Goal: Navigation & Orientation: Find specific page/section

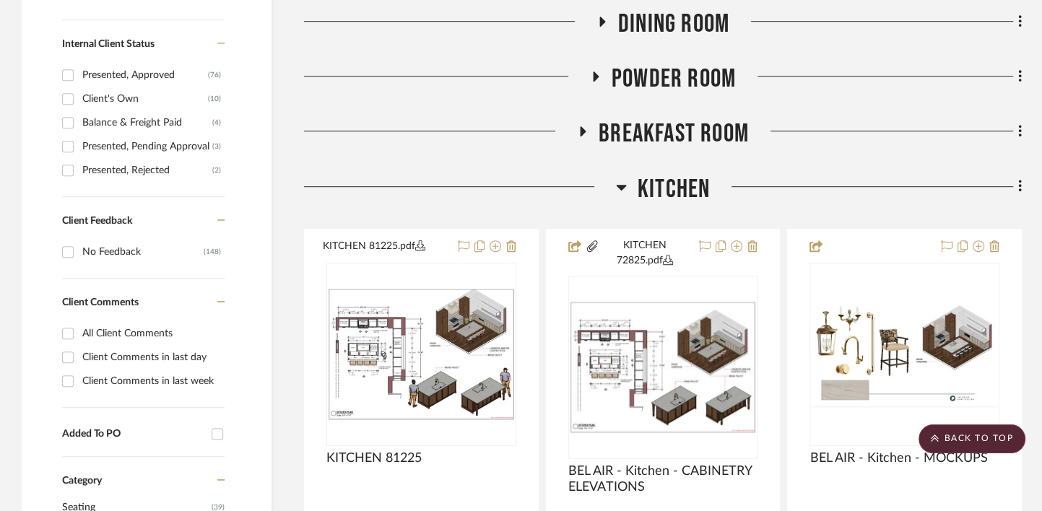
scroll to position [773, 0]
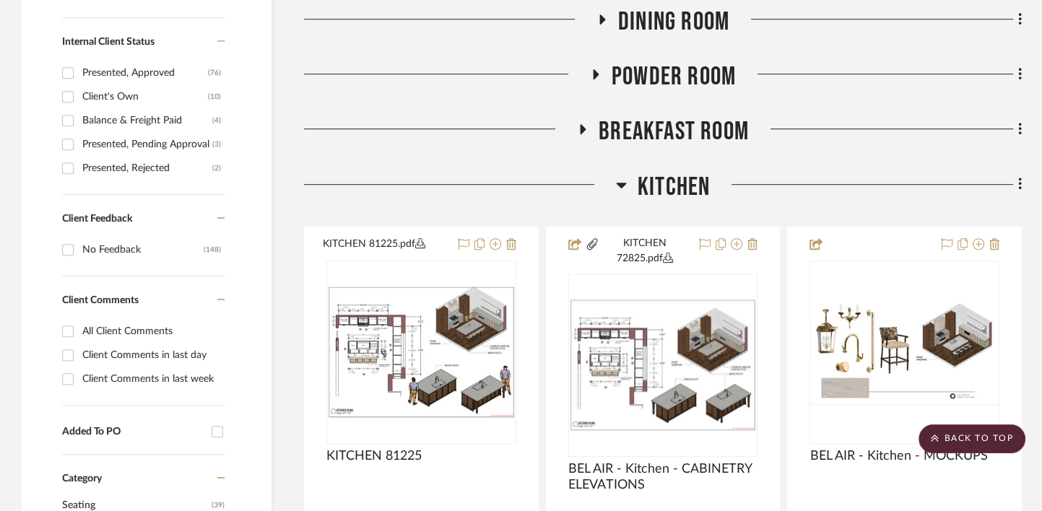
click at [667, 180] on span "Kitchen" at bounding box center [674, 187] width 72 height 31
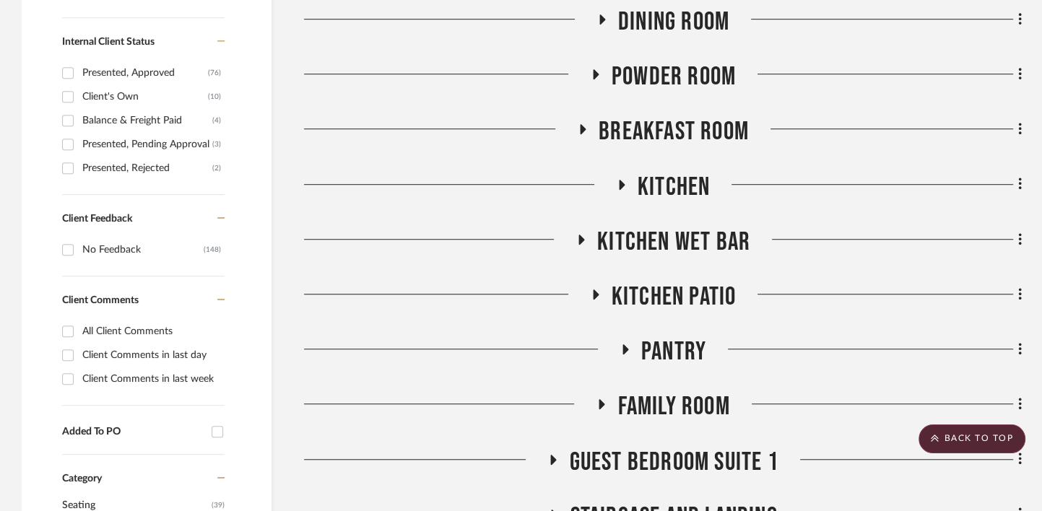
click at [667, 180] on span "Kitchen" at bounding box center [674, 187] width 72 height 31
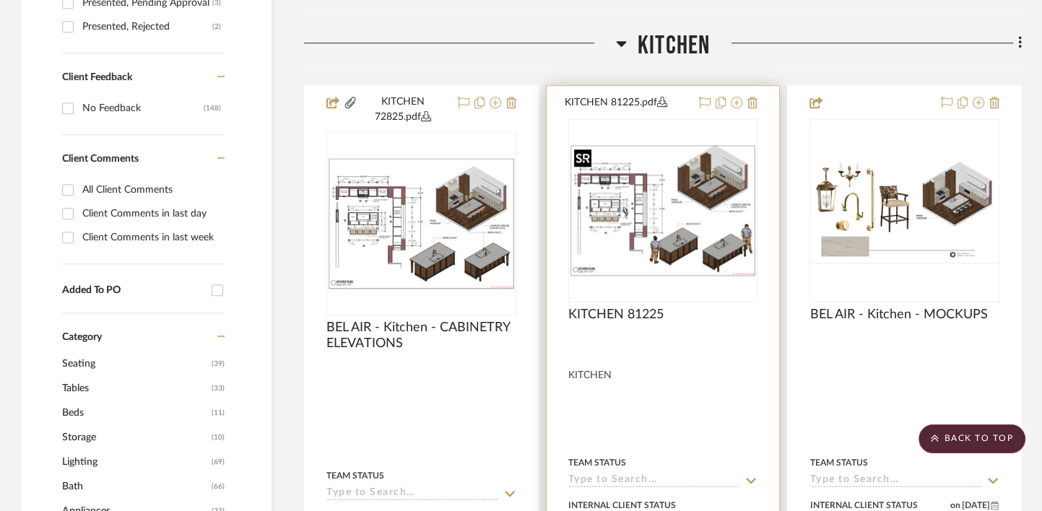
scroll to position [927, 0]
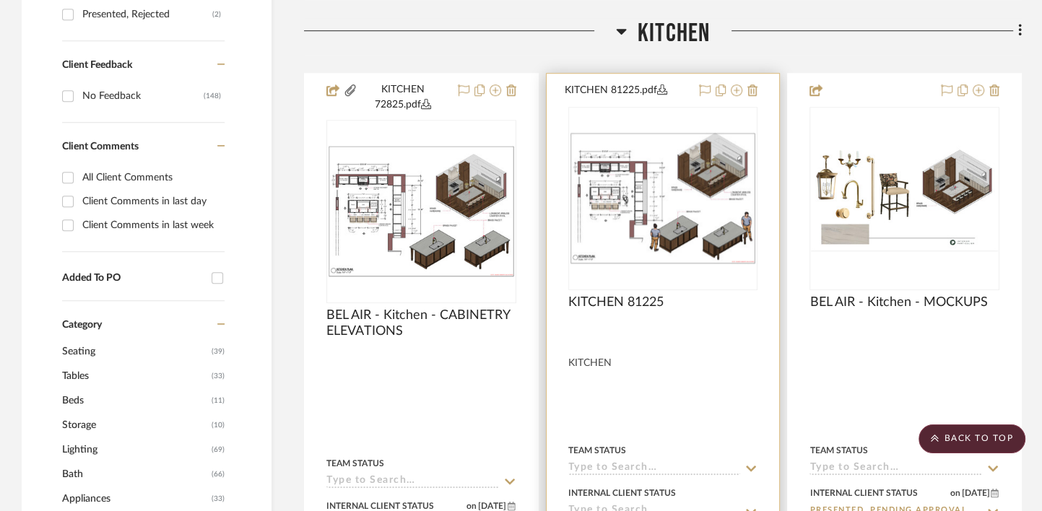
click at [646, 212] on img "0" at bounding box center [663, 198] width 187 height 132
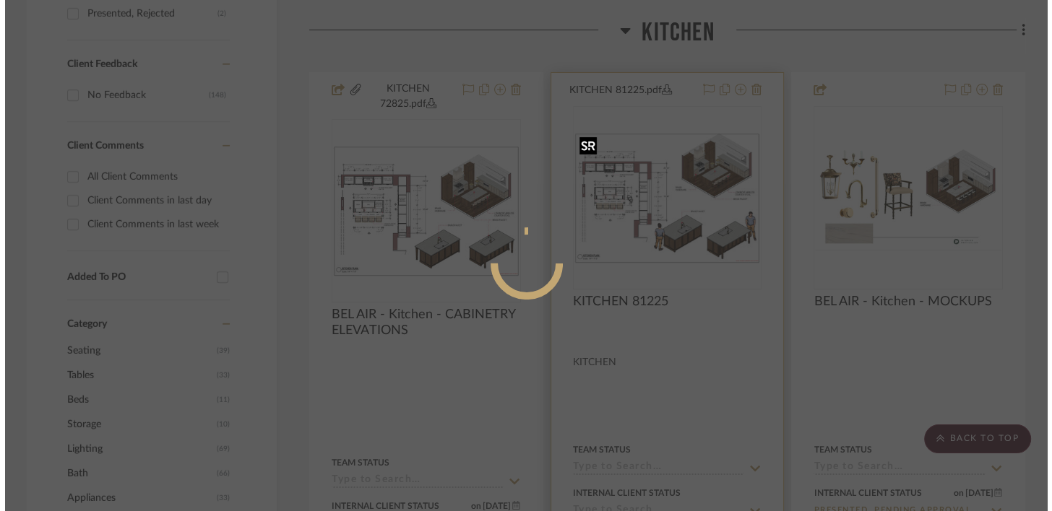
scroll to position [0, 0]
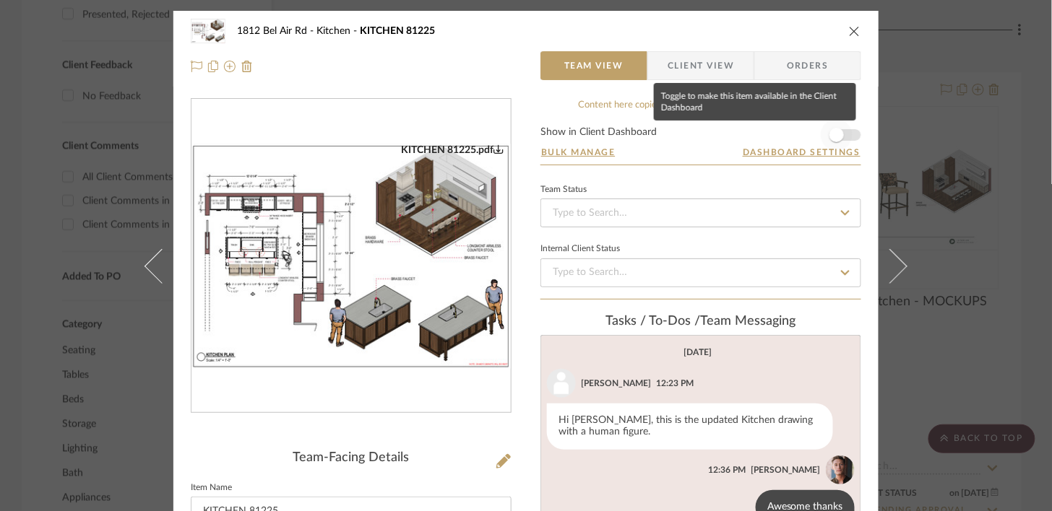
click at [835, 138] on span "button" at bounding box center [836, 135] width 14 height 14
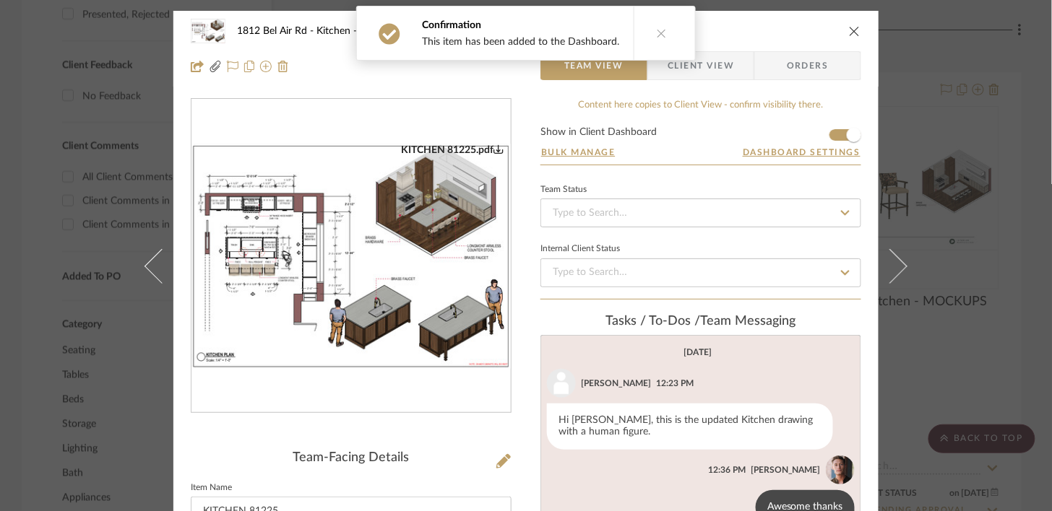
click at [850, 29] on icon "close" at bounding box center [855, 31] width 12 height 12
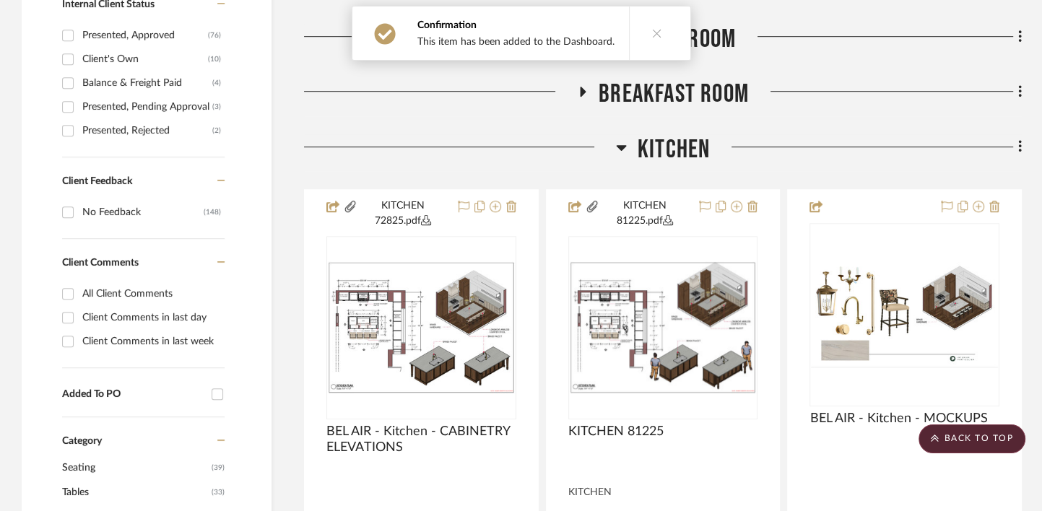
click at [664, 142] on span "Kitchen" at bounding box center [674, 149] width 72 height 31
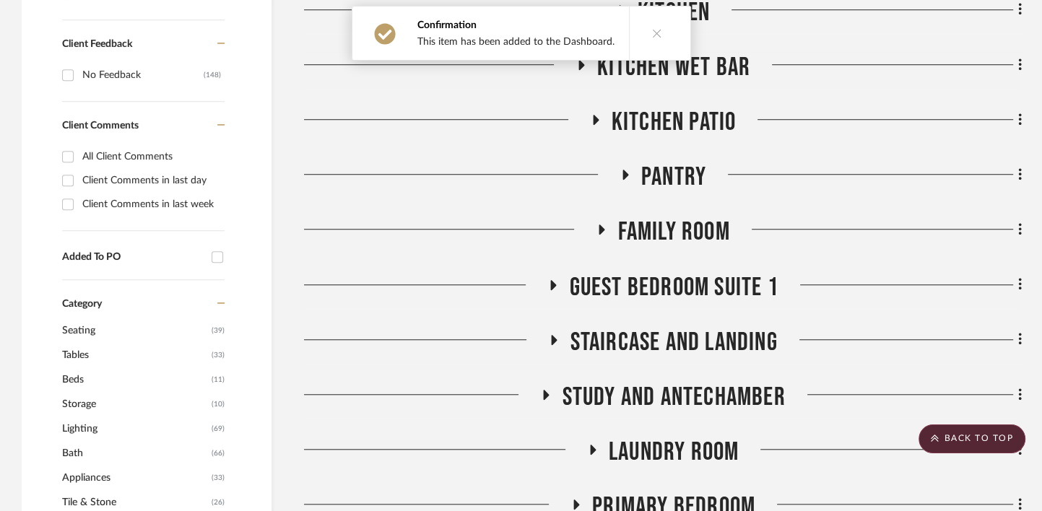
scroll to position [948, 0]
click at [652, 28] on icon at bounding box center [657, 33] width 10 height 10
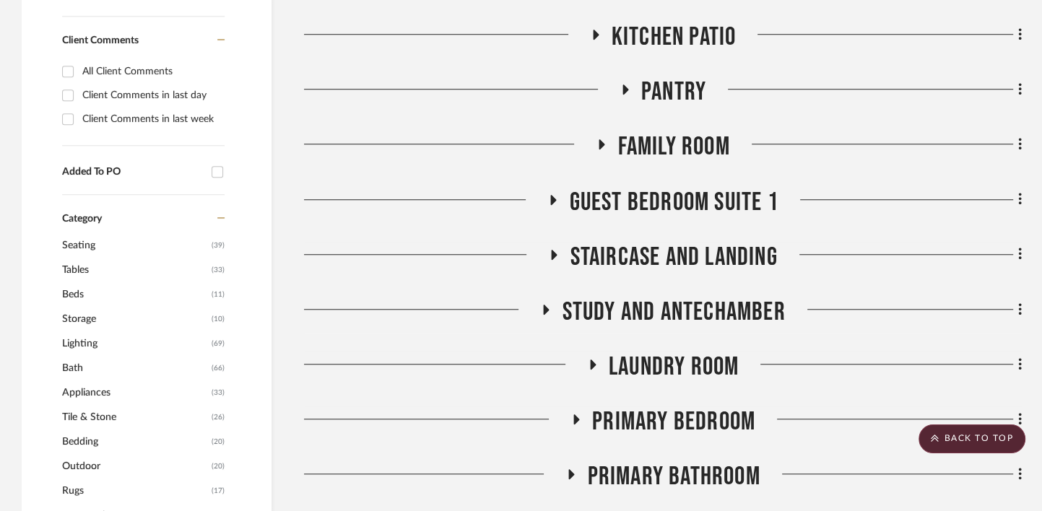
scroll to position [1034, 0]
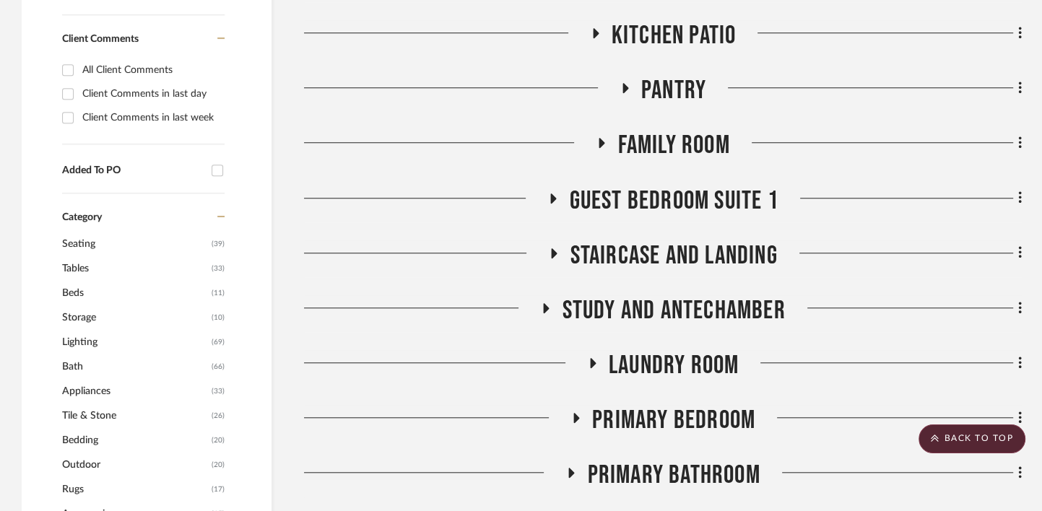
click at [670, 205] on span "Guest Bedroom Suite 1" at bounding box center [673, 201] width 209 height 31
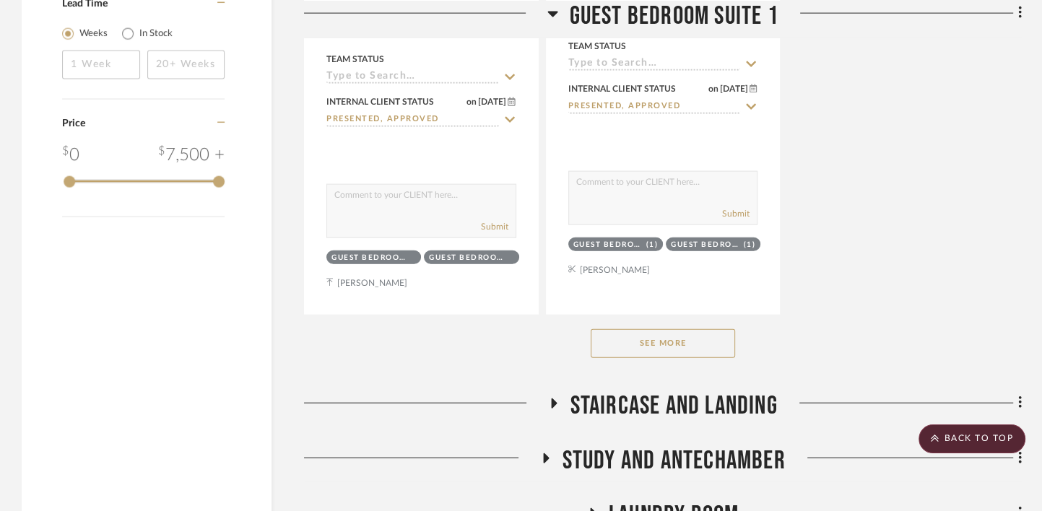
scroll to position [2892, 0]
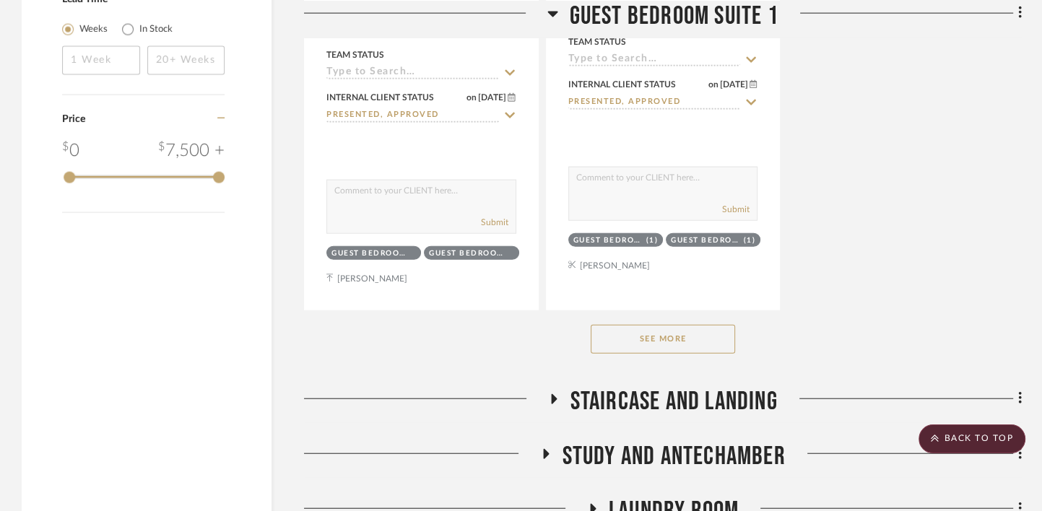
click at [656, 331] on button "See More" at bounding box center [663, 339] width 144 height 29
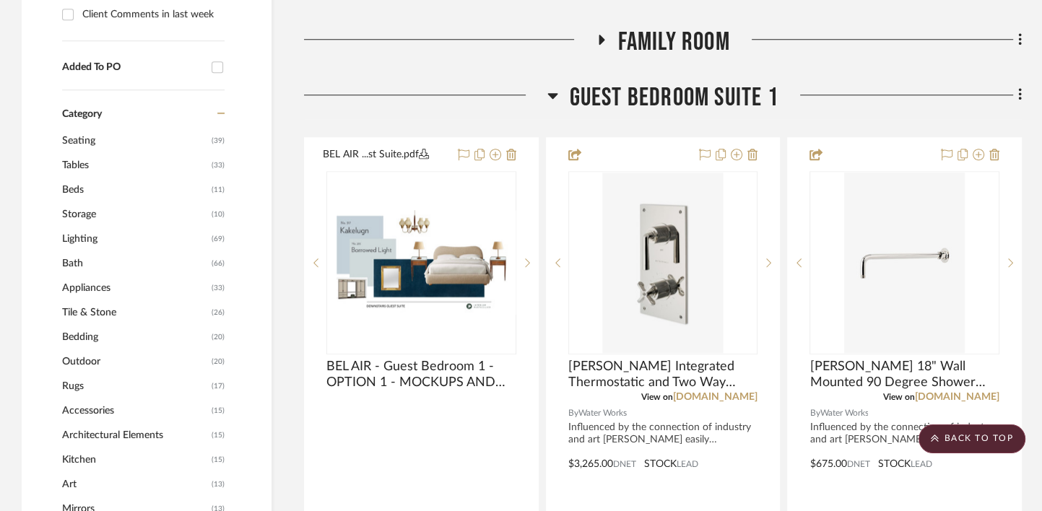
scroll to position [1135, 0]
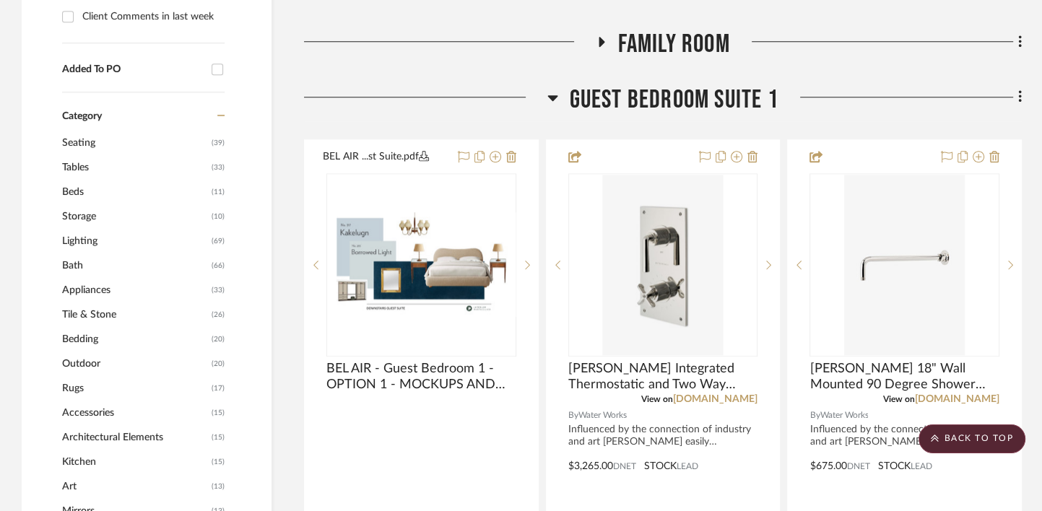
click at [671, 106] on span "Guest Bedroom Suite 1" at bounding box center [673, 100] width 209 height 31
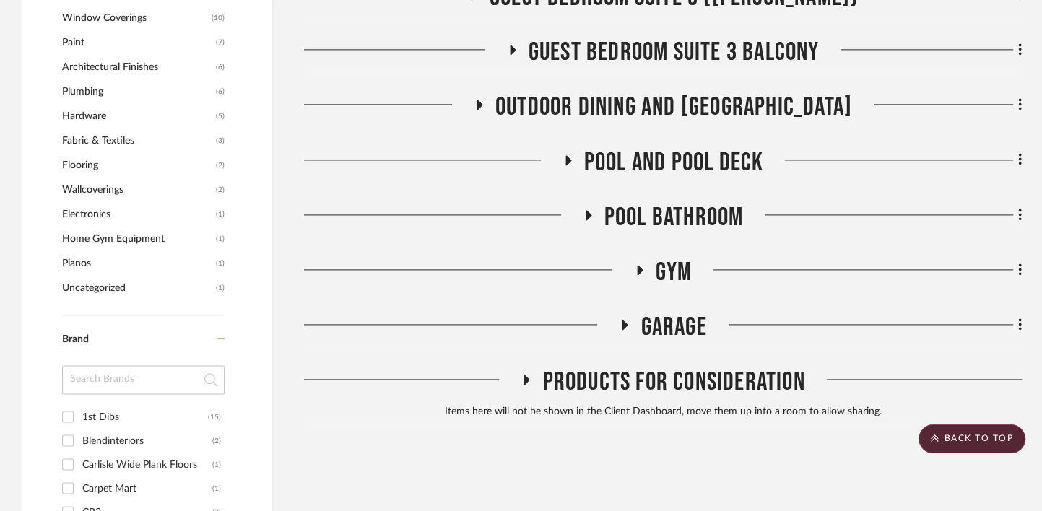
scroll to position [1684, 0]
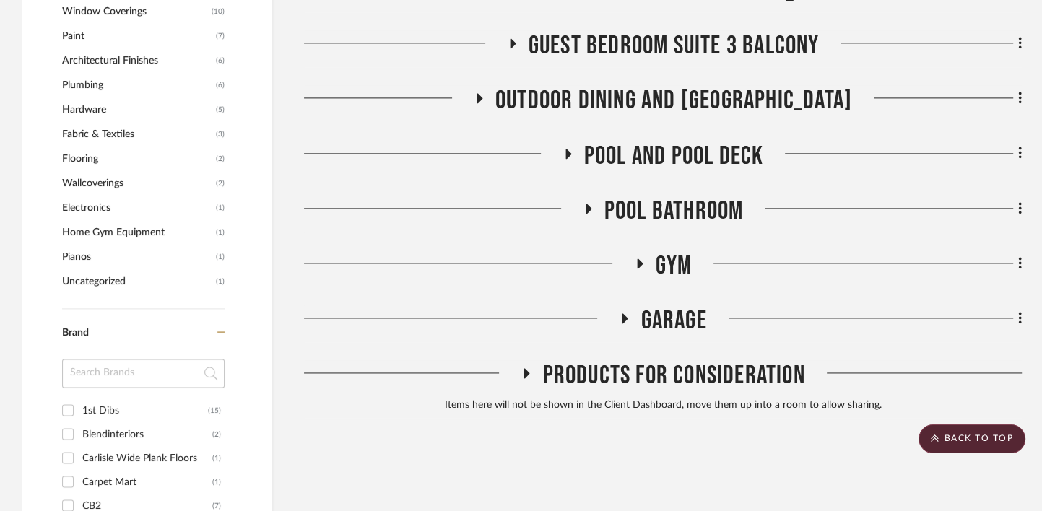
click at [677, 152] on span "Pool and Pool Deck" at bounding box center [674, 156] width 180 height 31
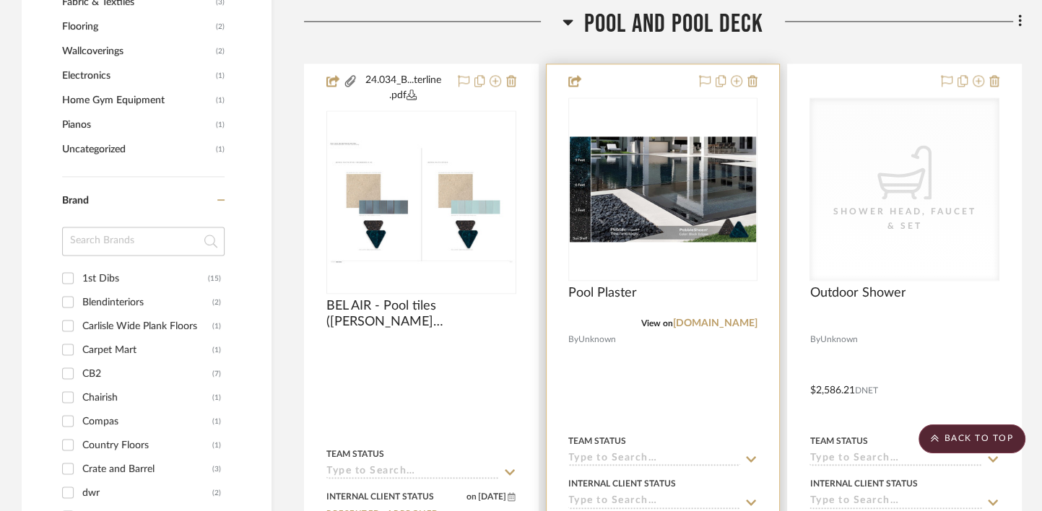
scroll to position [1821, 0]
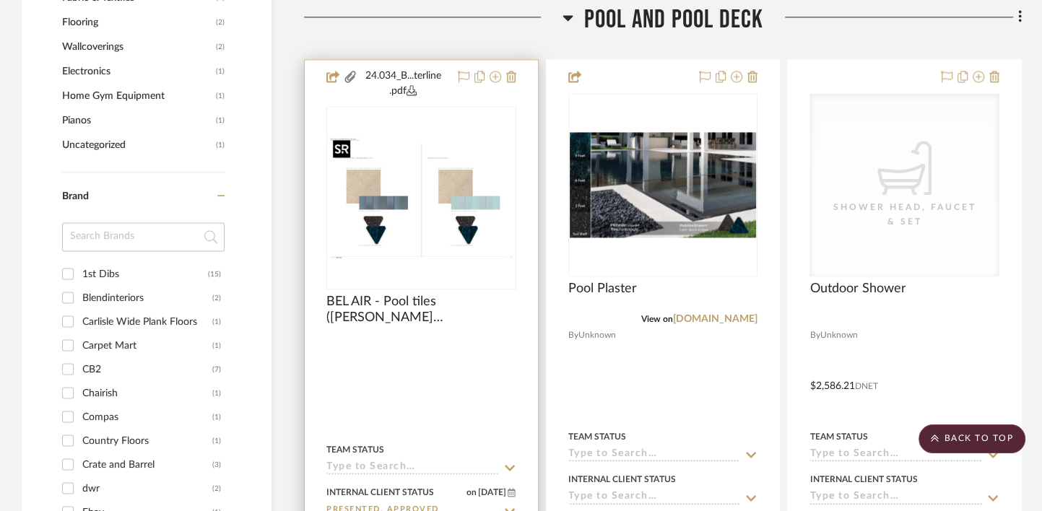
click at [413, 192] on div at bounding box center [421, 197] width 190 height 183
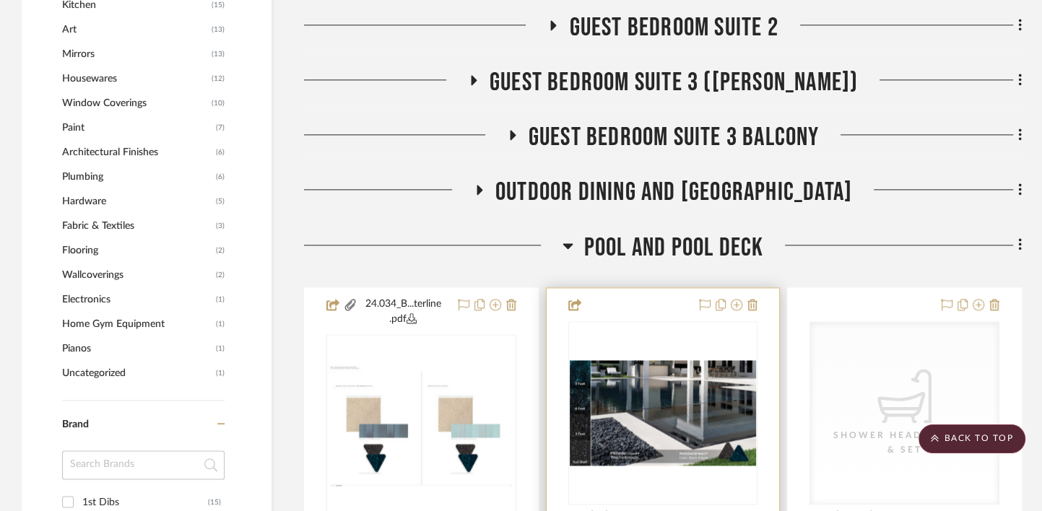
scroll to position [1573, 0]
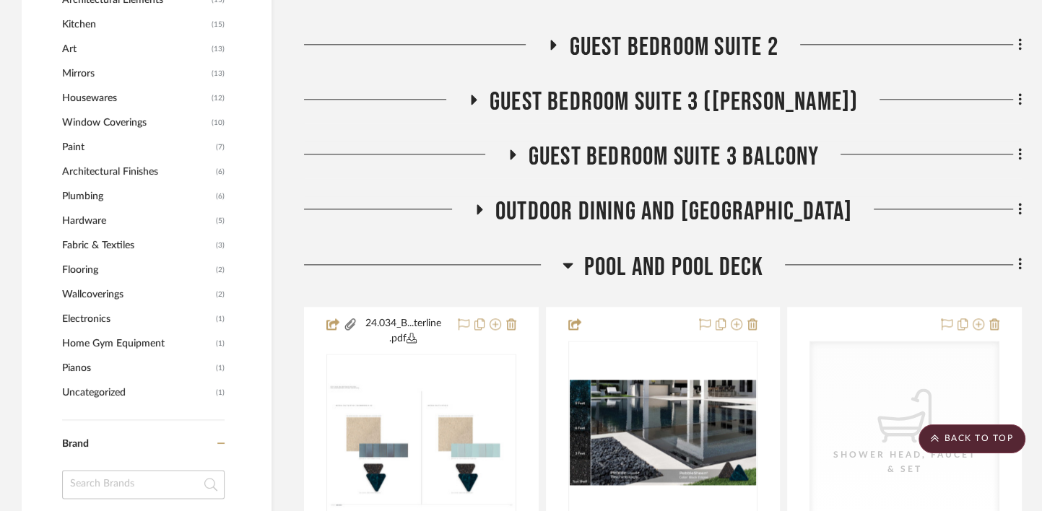
click at [672, 271] on span "Pool and Pool Deck" at bounding box center [674, 267] width 180 height 31
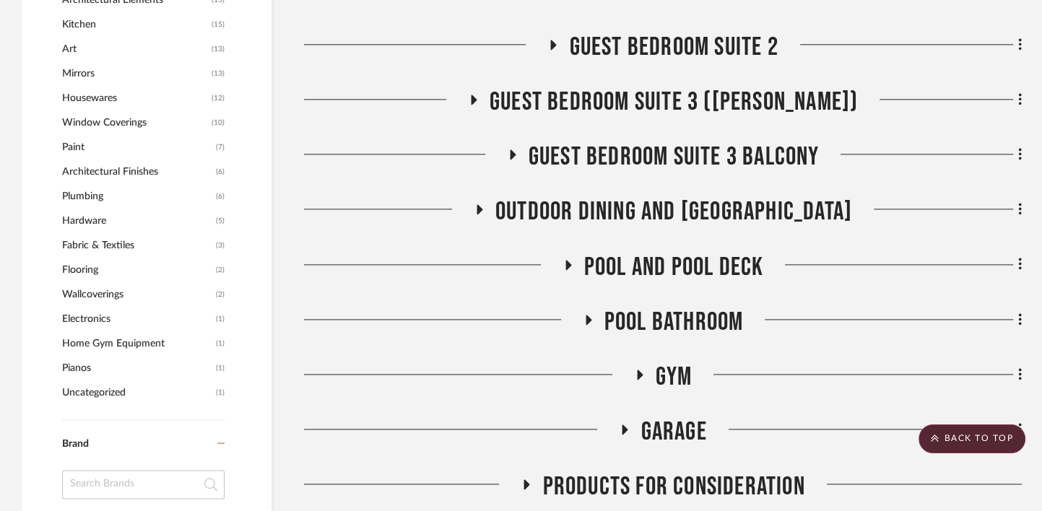
click at [684, 213] on span "Outdoor Dining and [GEOGRAPHIC_DATA]" at bounding box center [673, 211] width 357 height 31
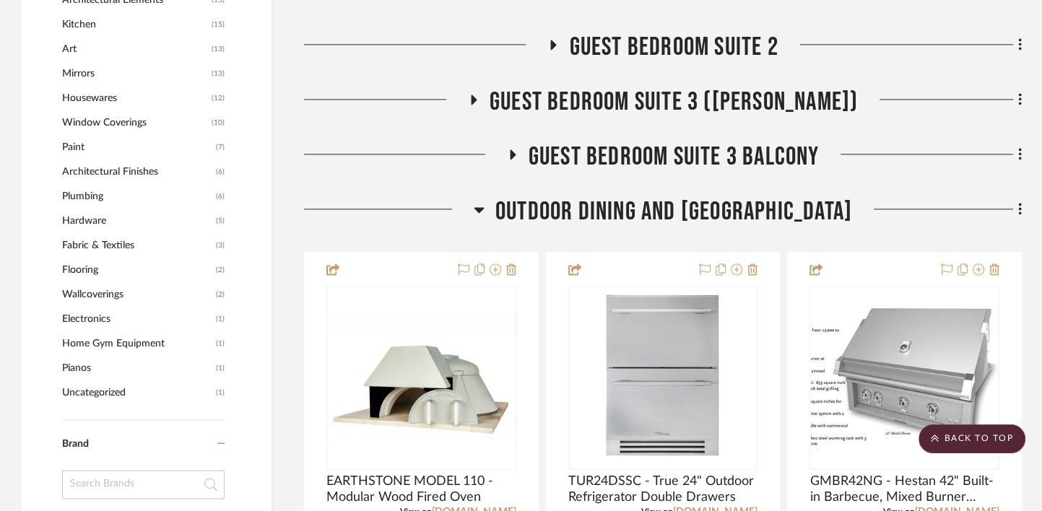
click at [678, 207] on span "Outdoor Dining and [GEOGRAPHIC_DATA]" at bounding box center [673, 211] width 357 height 31
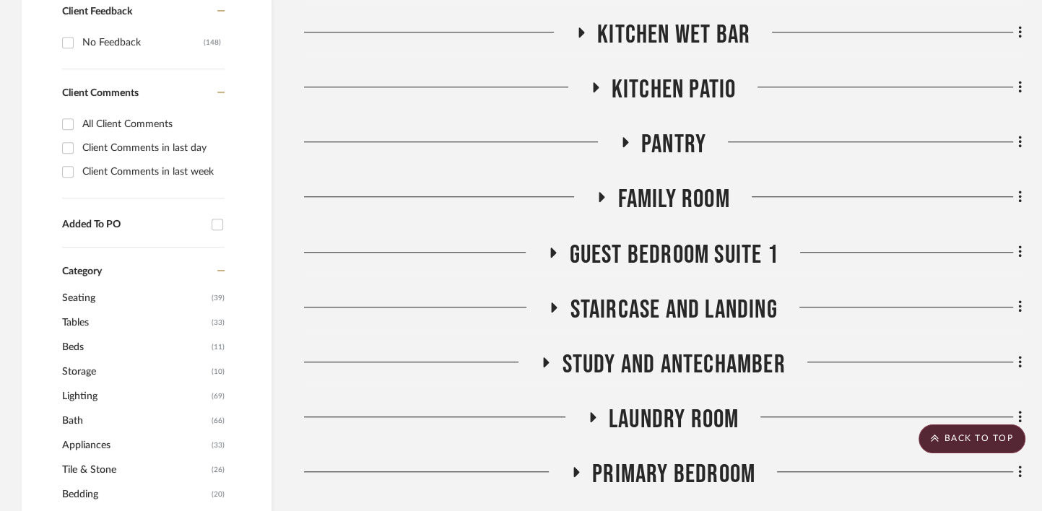
scroll to position [898, 0]
